Goal: Task Accomplishment & Management: Manage account settings

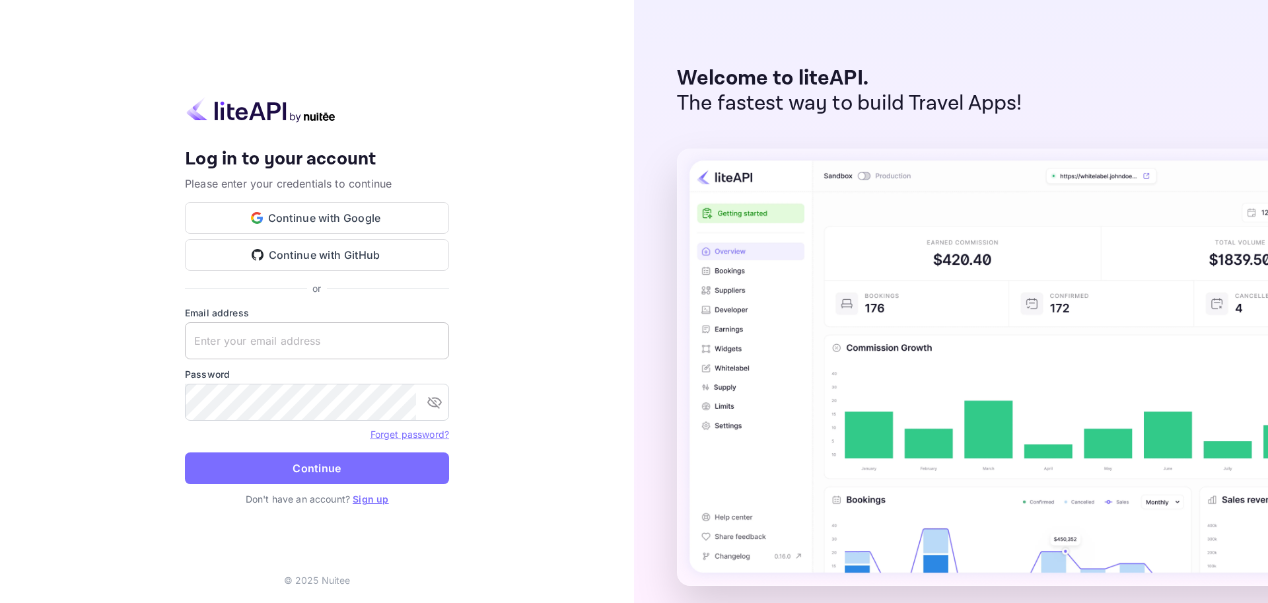
click at [234, 334] on input "text" at bounding box center [317, 340] width 264 height 37
paste input "[EMAIL_ADDRESS][DOMAIN_NAME]"
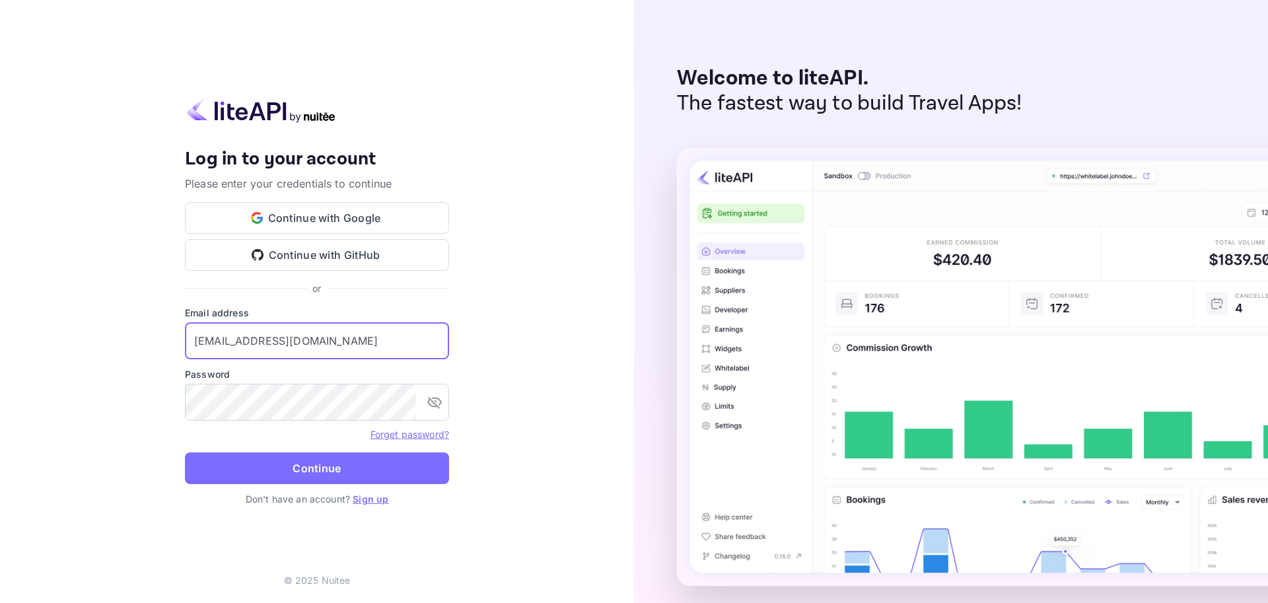
type input "[EMAIL_ADDRESS][DOMAIN_NAME]"
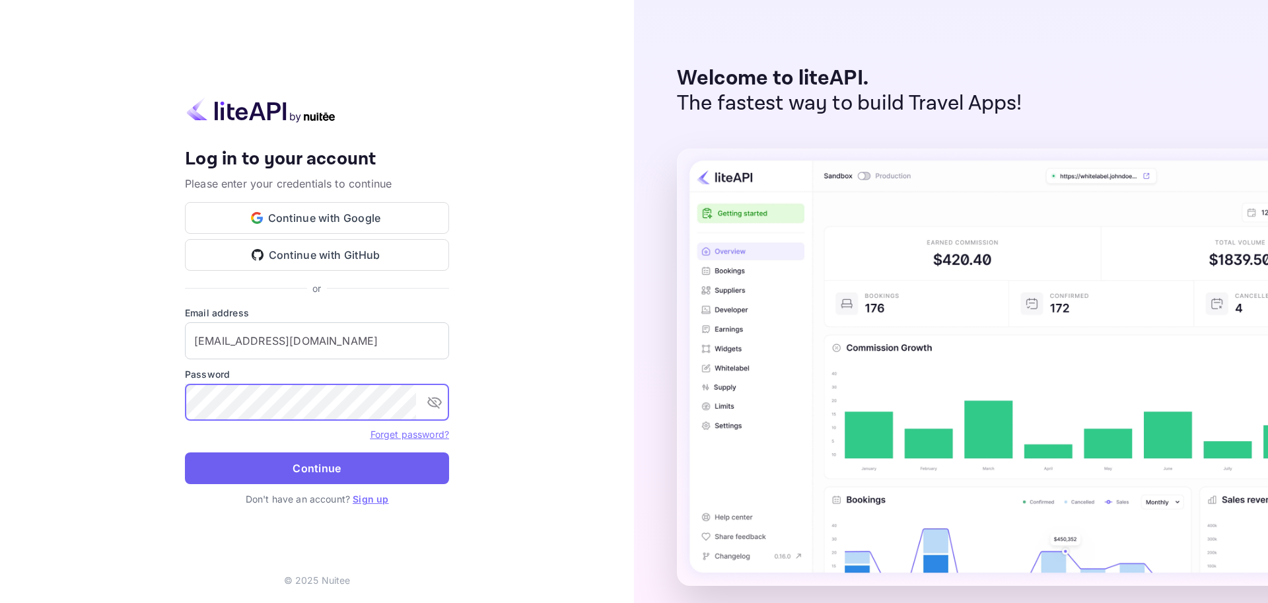
click at [242, 471] on button "Continue" at bounding box center [317, 468] width 264 height 32
click at [436, 401] on icon "toggle password visibility" at bounding box center [434, 403] width 15 height 12
click at [243, 471] on button "Continue" at bounding box center [317, 468] width 264 height 32
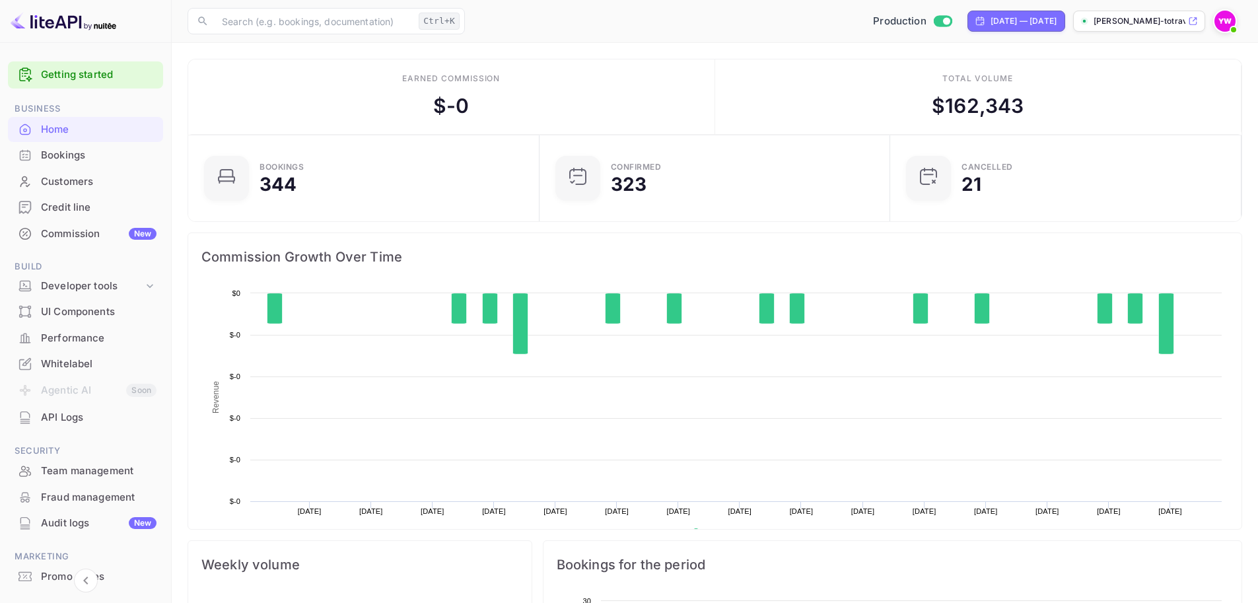
scroll to position [205, 333]
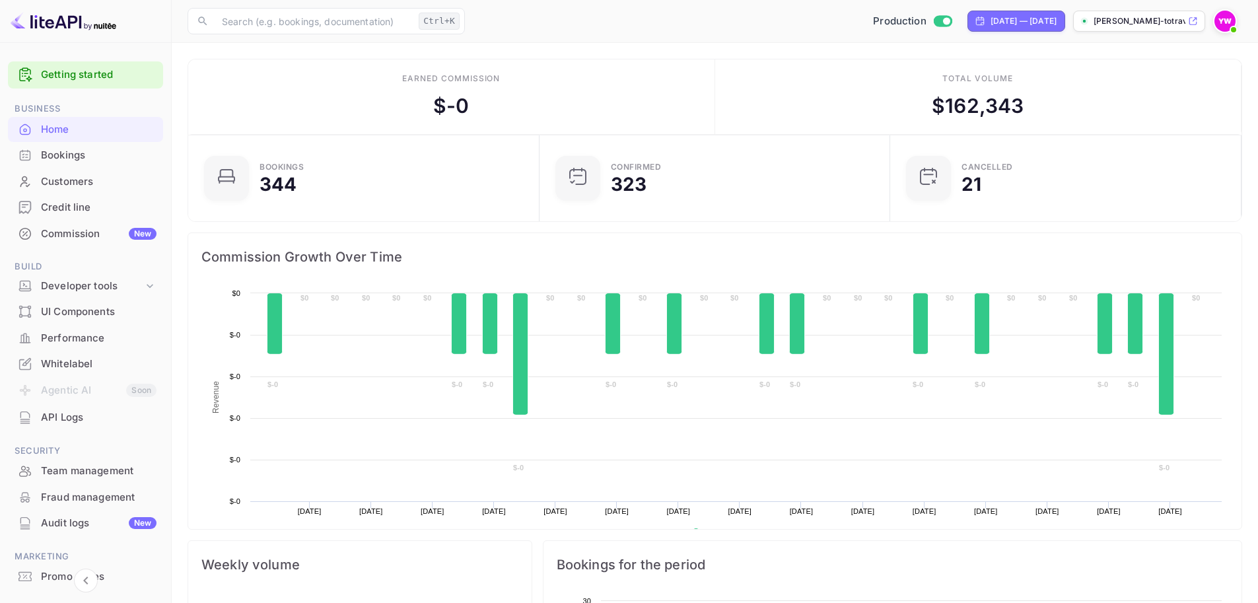
click at [116, 149] on div "Bookings" at bounding box center [99, 155] width 116 height 15
